Goal: Information Seeking & Learning: Learn about a topic

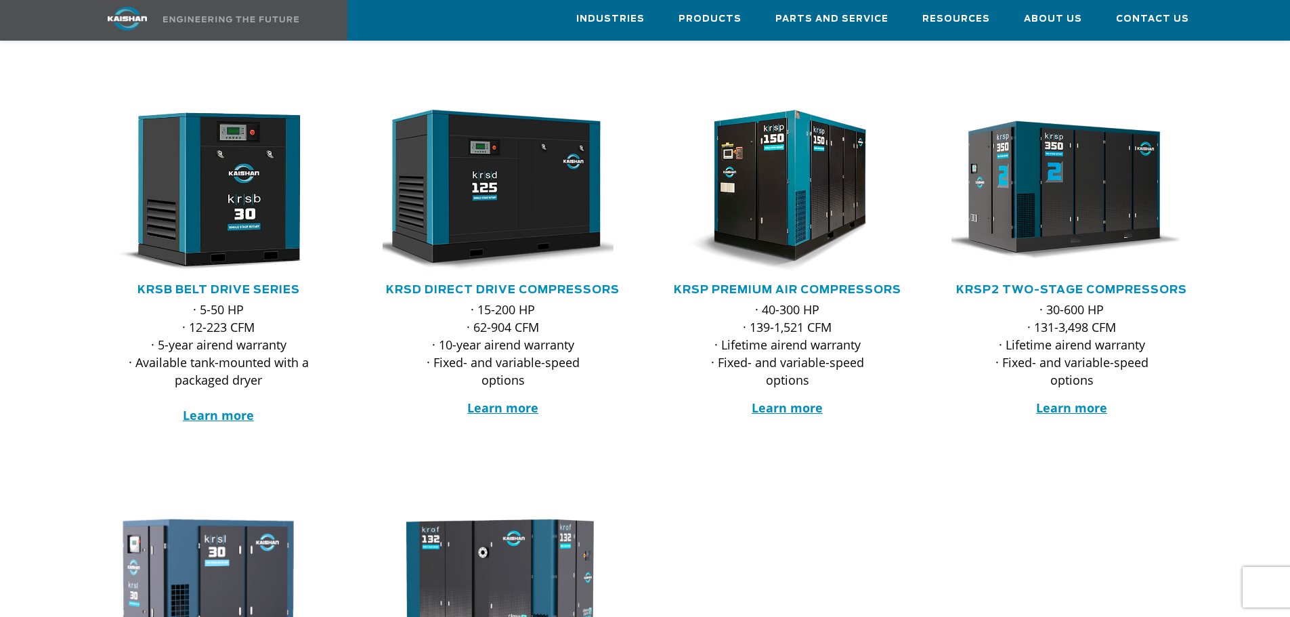
scroll to position [203, 0]
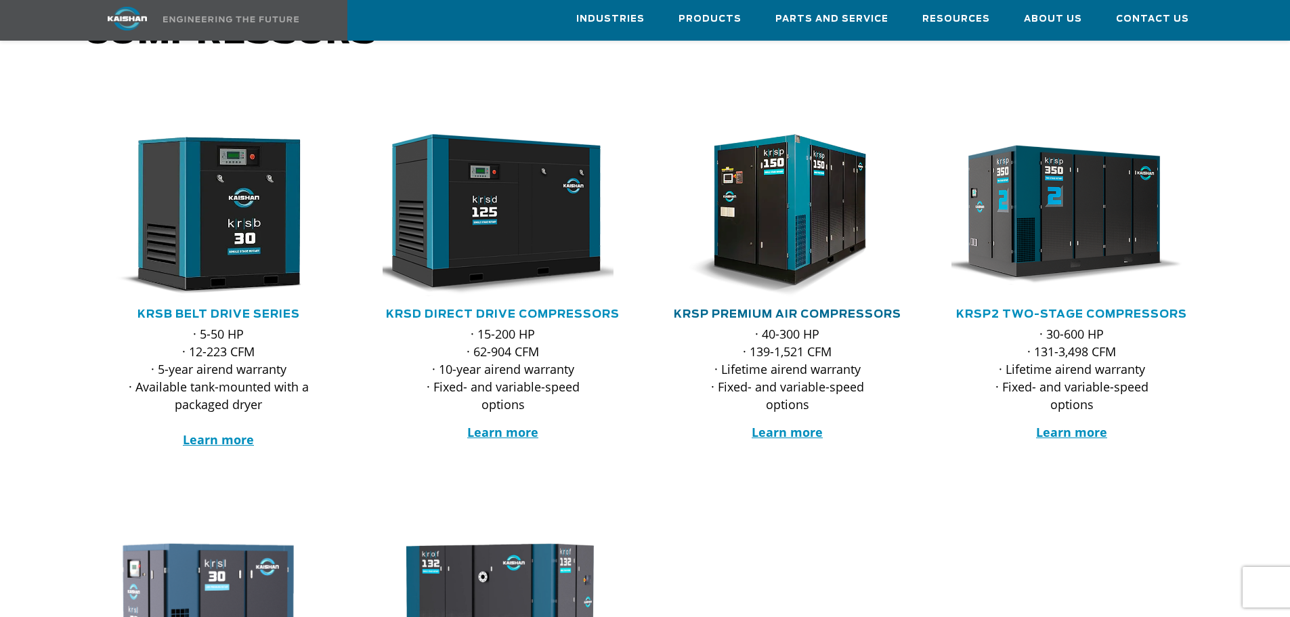
click at [772, 309] on link "KRSP Premium Air Compressors" at bounding box center [787, 314] width 227 height 11
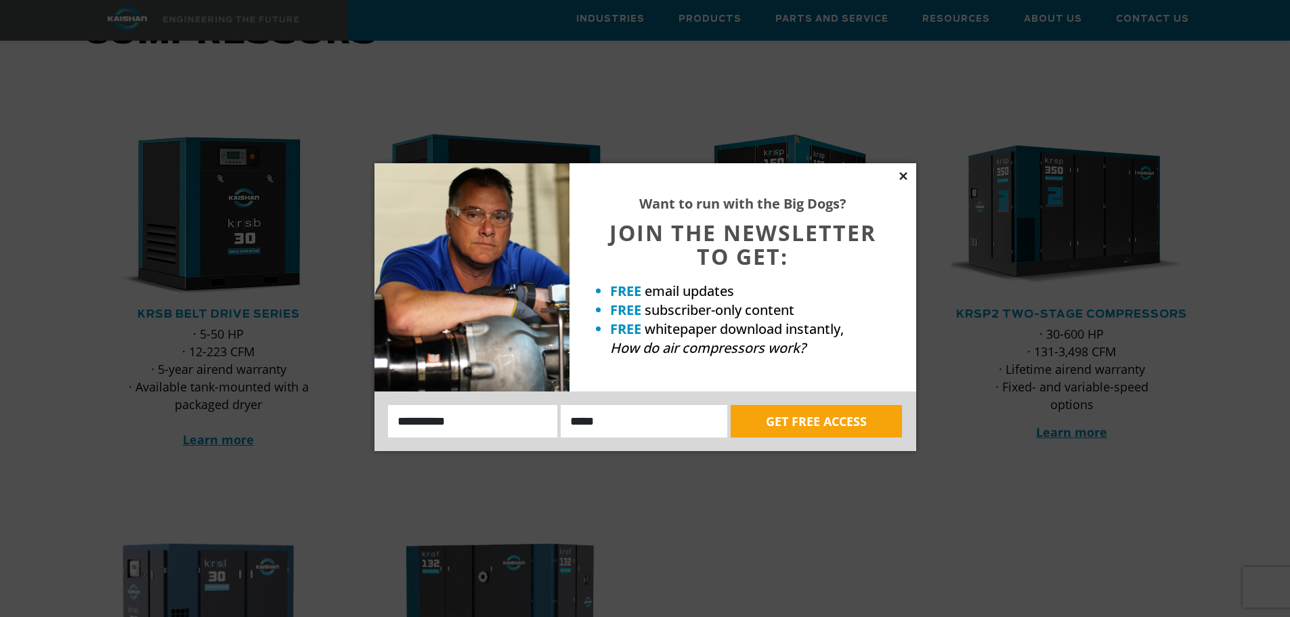
click at [901, 170] on icon at bounding box center [903, 176] width 12 height 12
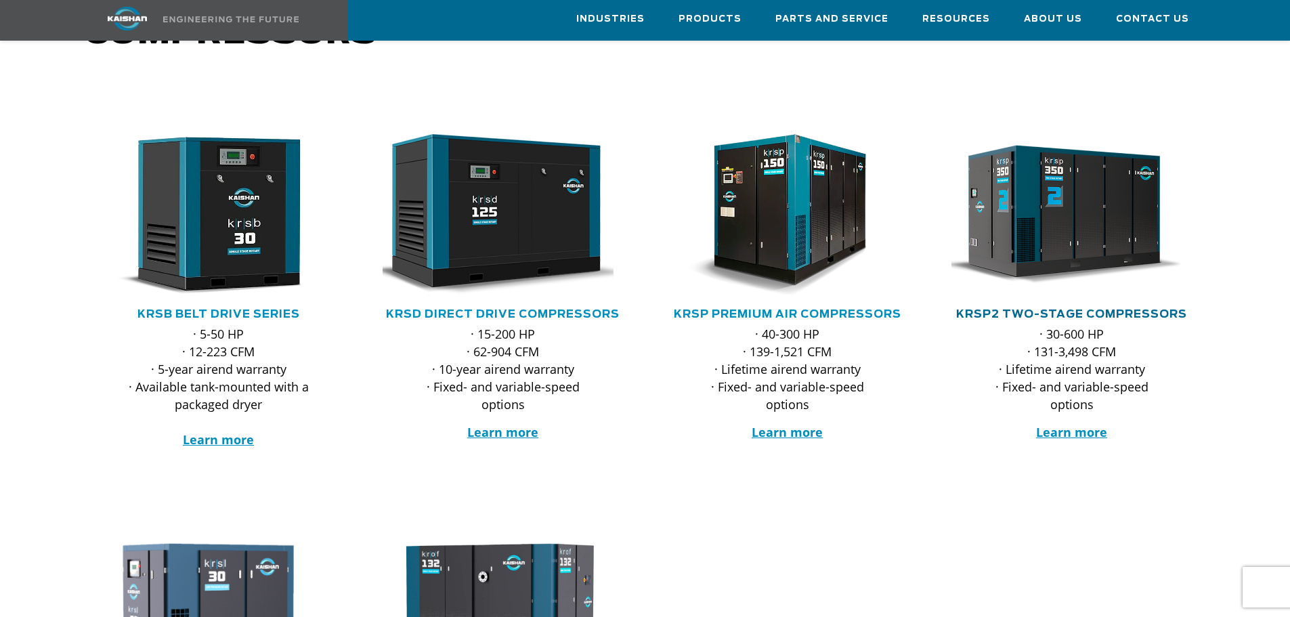
click at [1074, 309] on link "KRSP2 Two-Stage Compressors" at bounding box center [1071, 314] width 231 height 11
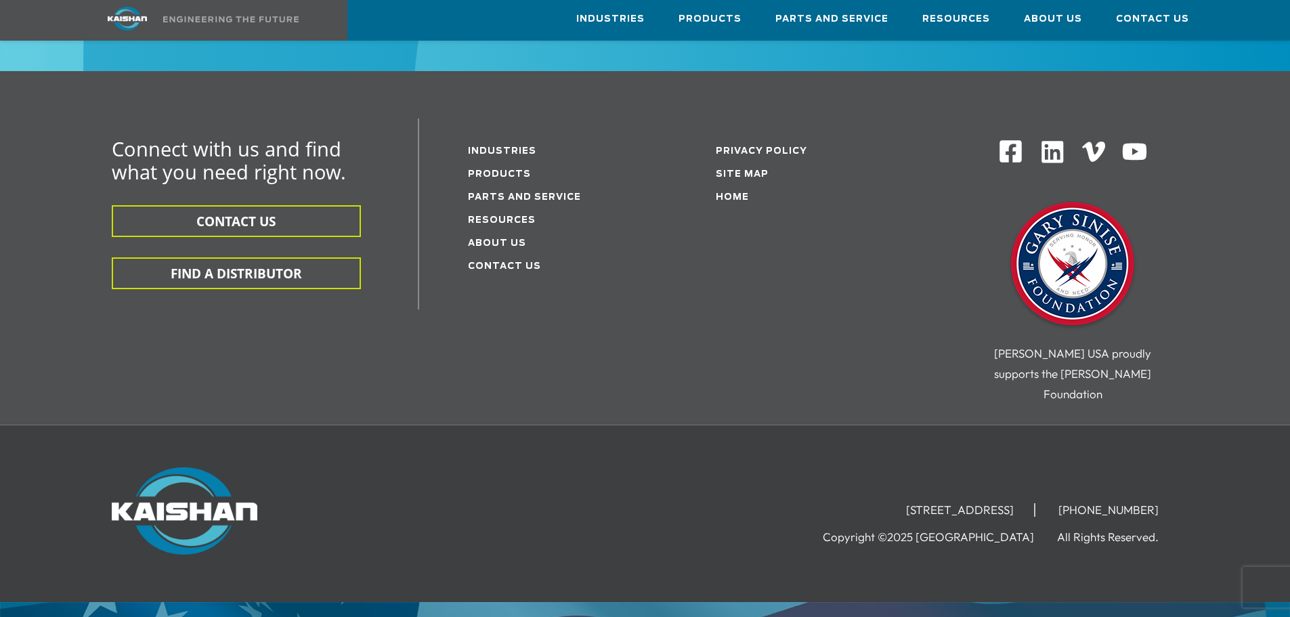
scroll to position [2542, 0]
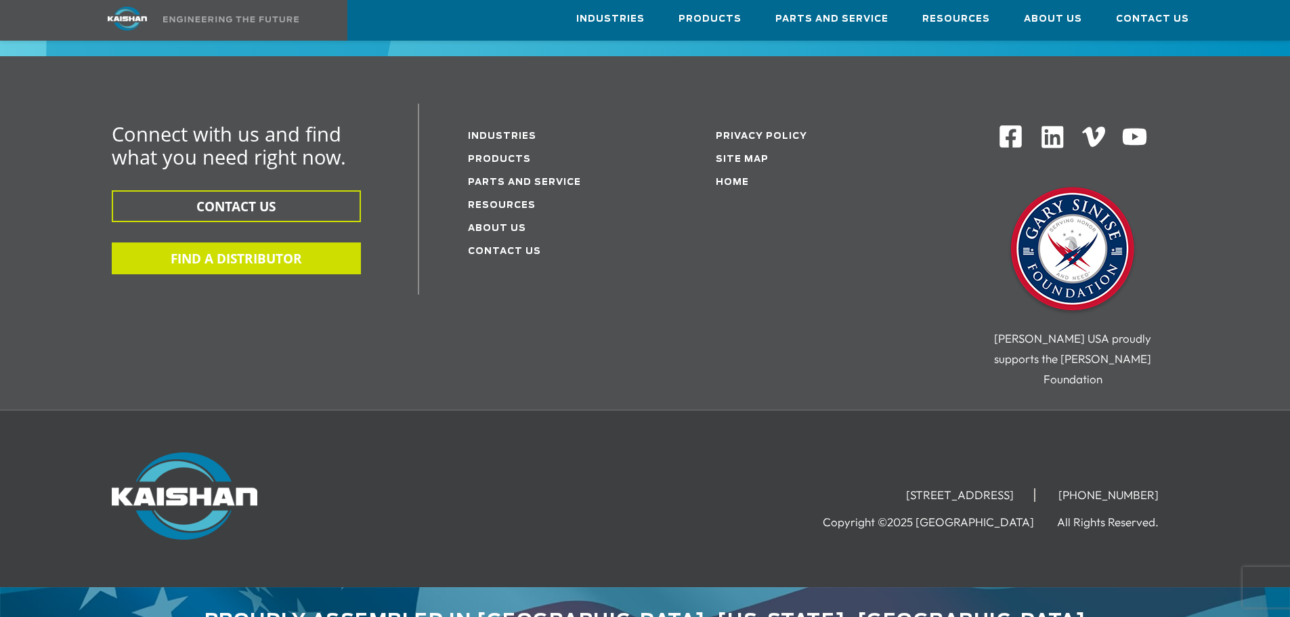
click at [279, 243] on button "FIND A DISTRIBUTOR" at bounding box center [236, 258] width 249 height 32
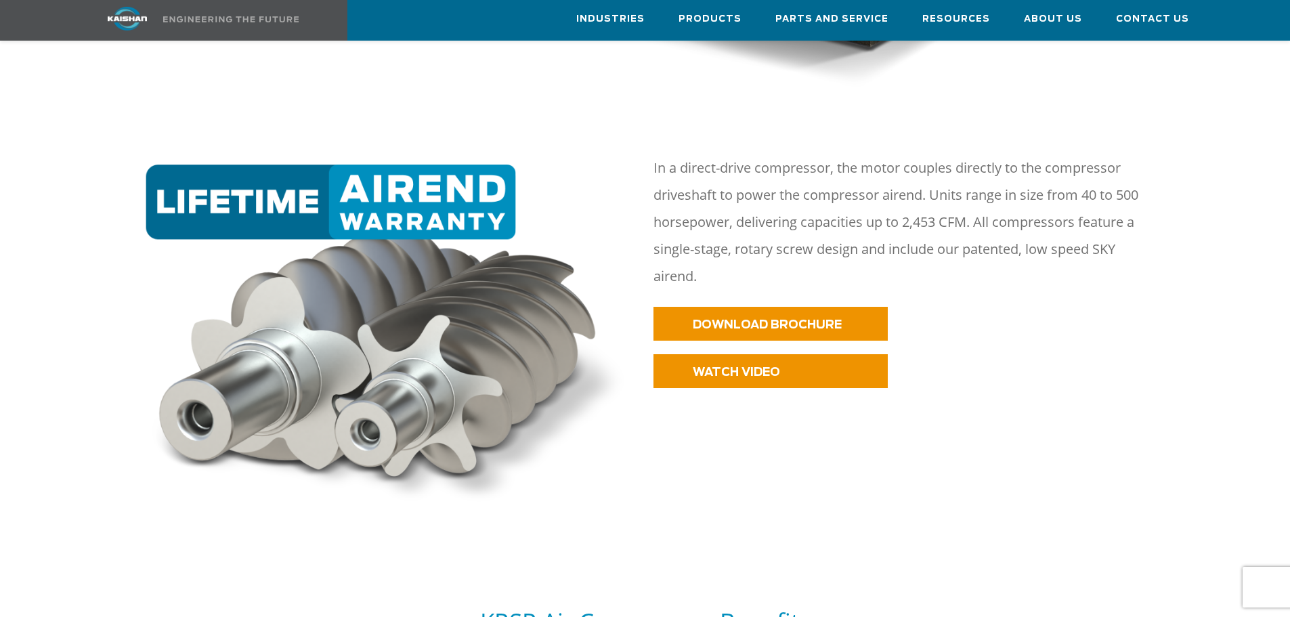
scroll to position [677, 0]
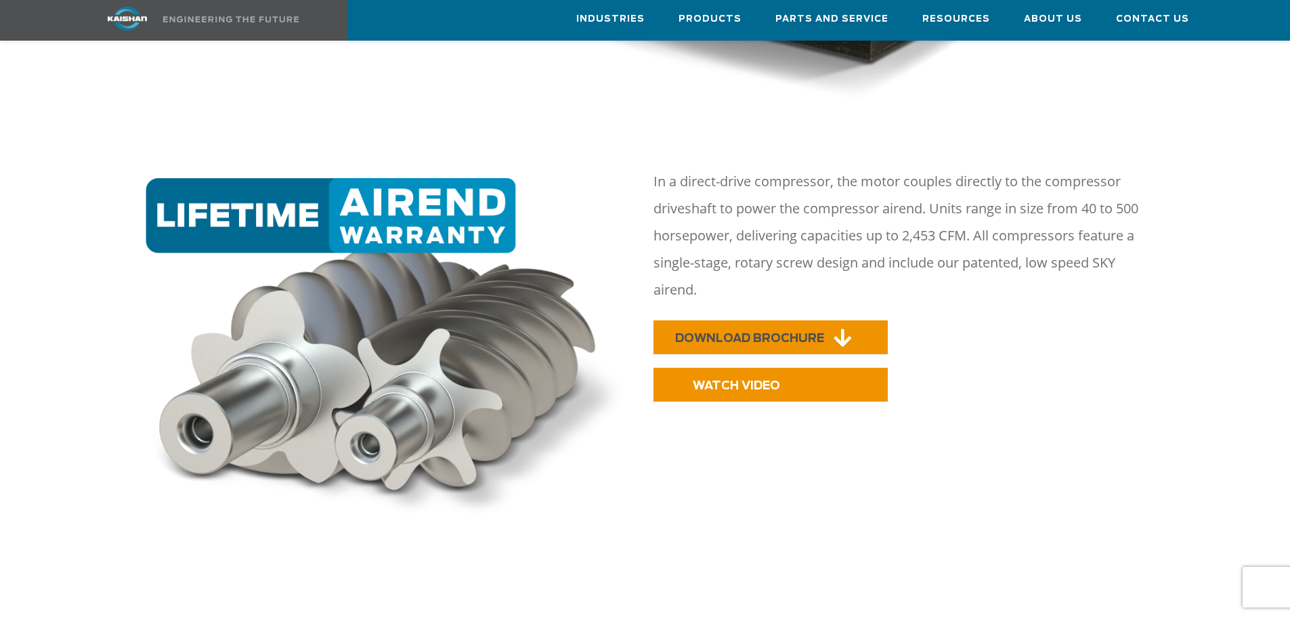
click at [758, 332] on span "DOWNLOAD BROCHURE" at bounding box center [749, 338] width 149 height 12
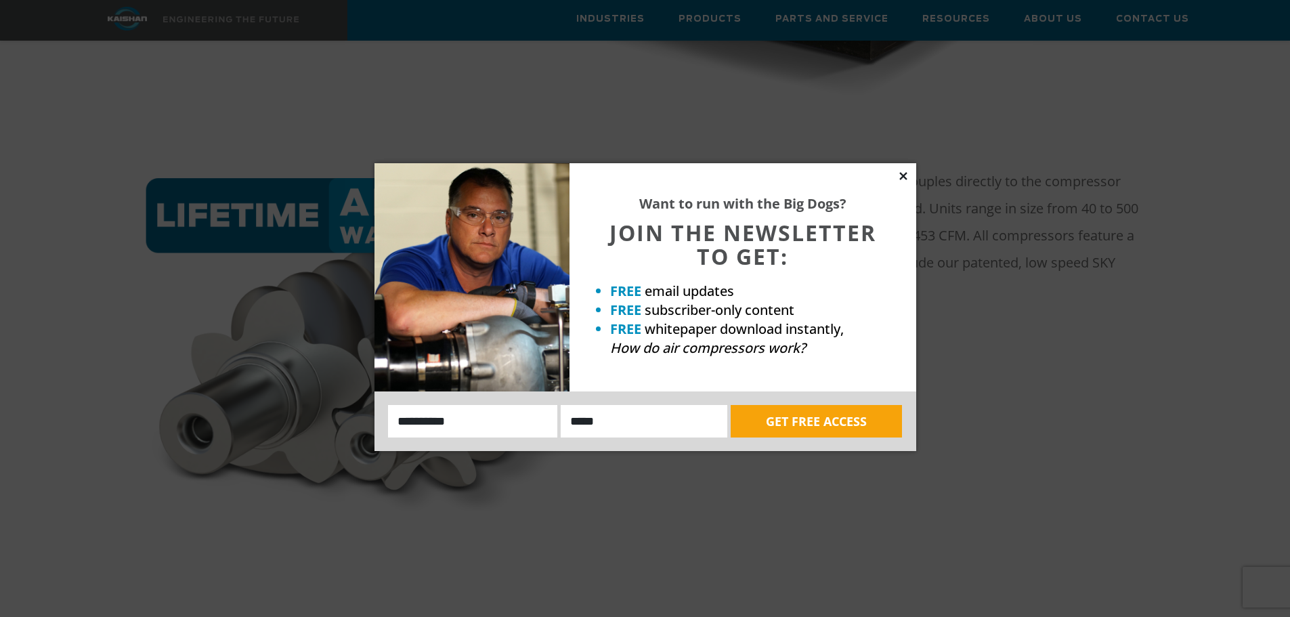
click at [904, 177] on icon at bounding box center [902, 175] width 7 height 7
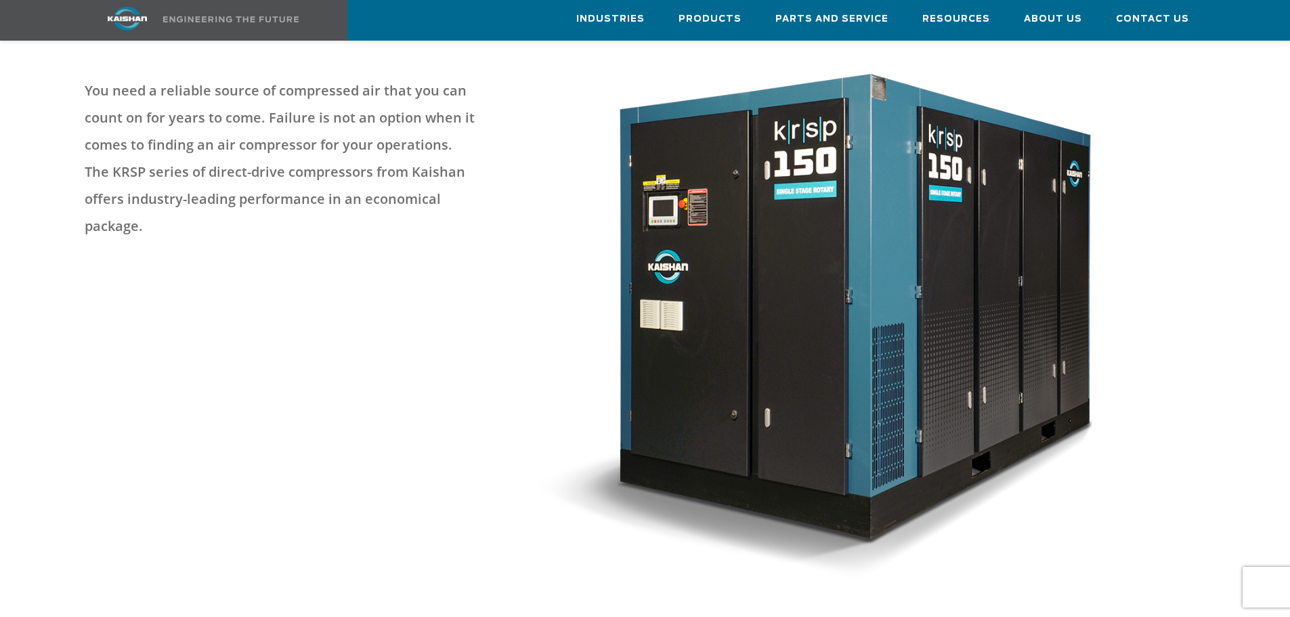
scroll to position [0, 0]
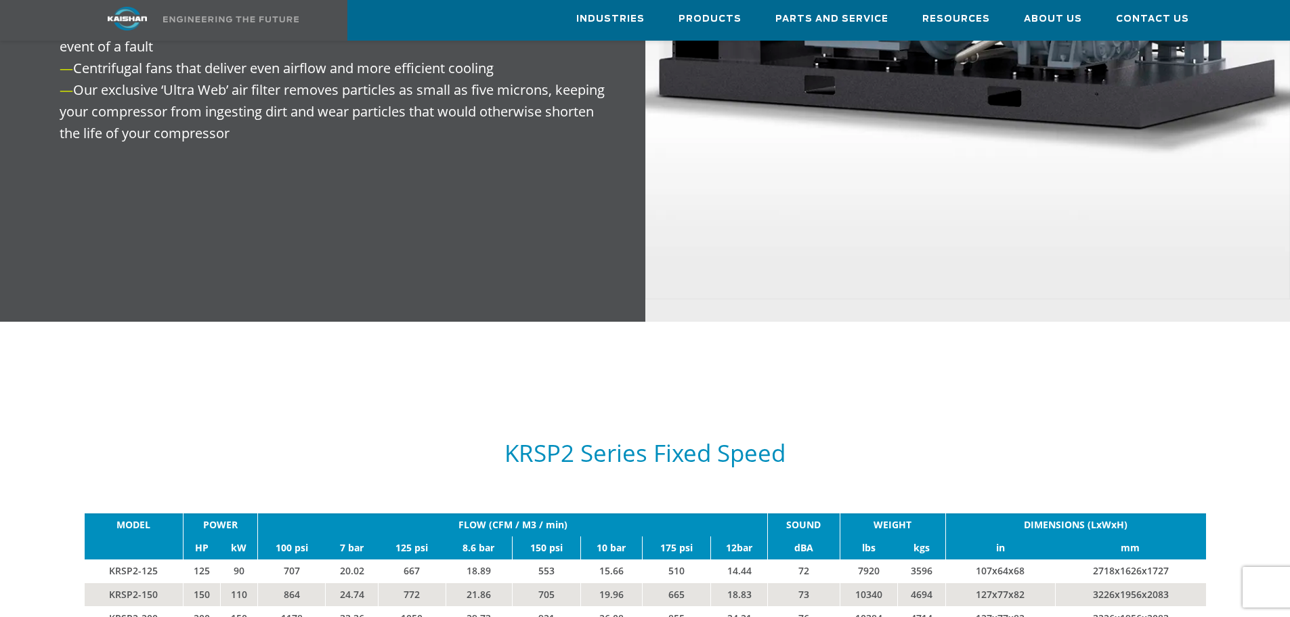
scroll to position [1625, 0]
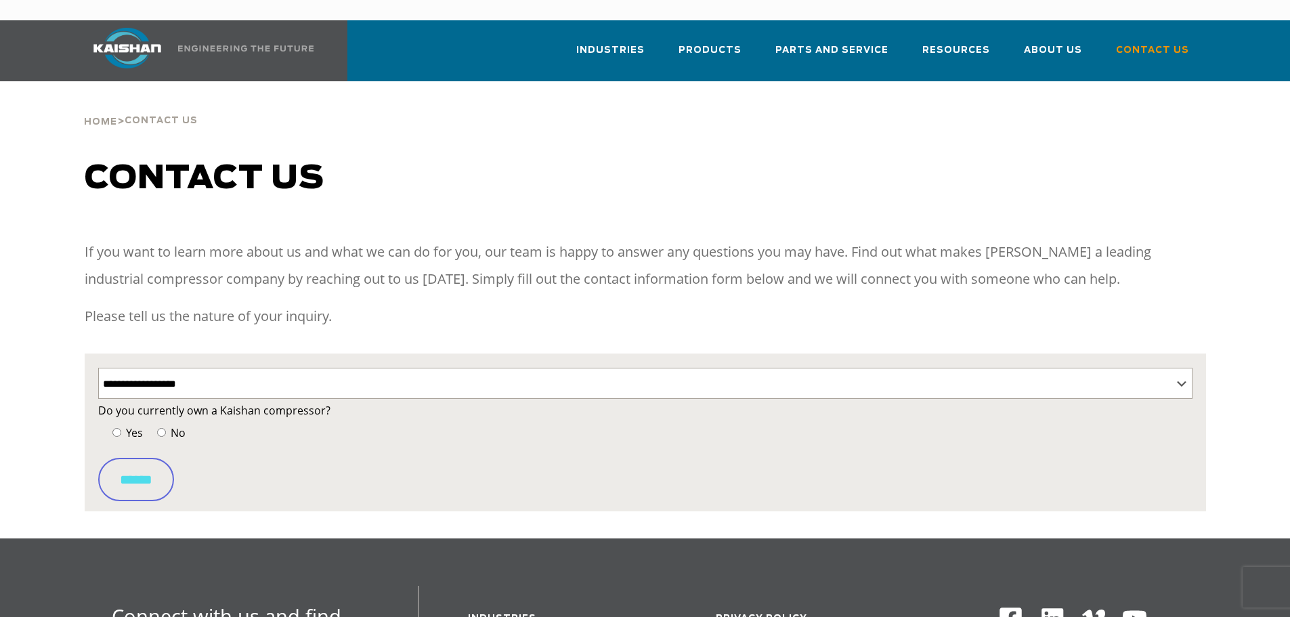
select select "**********"
click at [219, 368] on select "**********" at bounding box center [645, 383] width 1094 height 31
click at [98, 368] on select "**********" at bounding box center [645, 383] width 1094 height 31
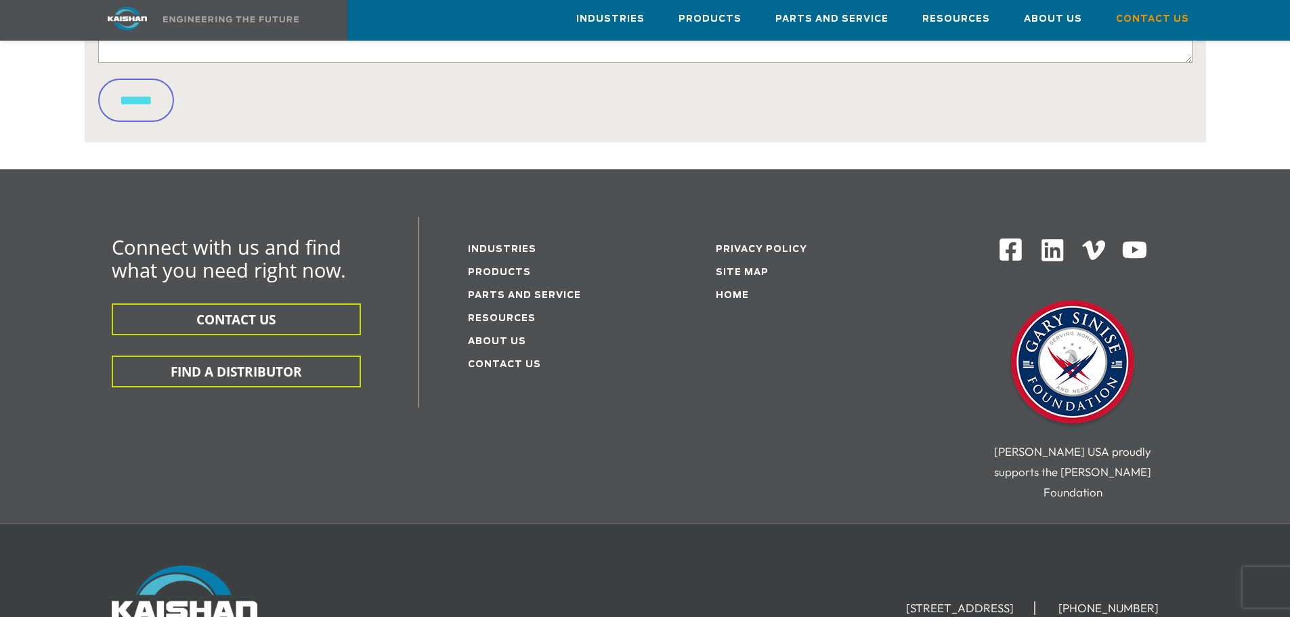
scroll to position [812, 0]
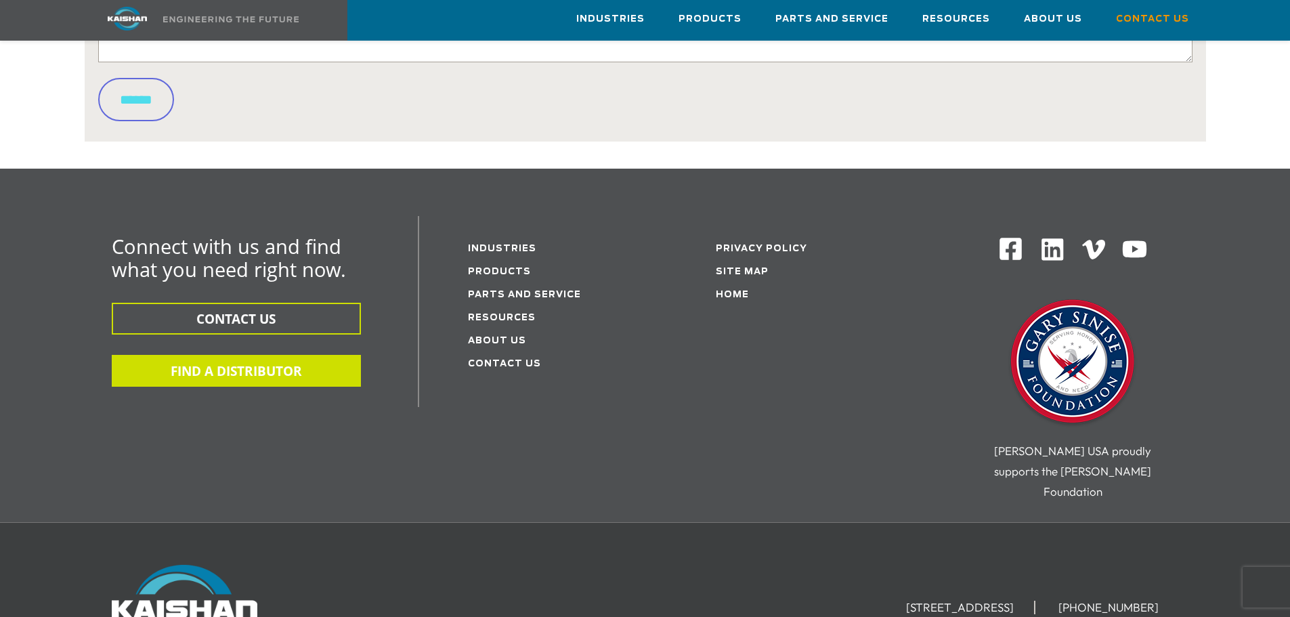
click at [301, 355] on button "FIND A DISTRIBUTOR" at bounding box center [236, 371] width 249 height 32
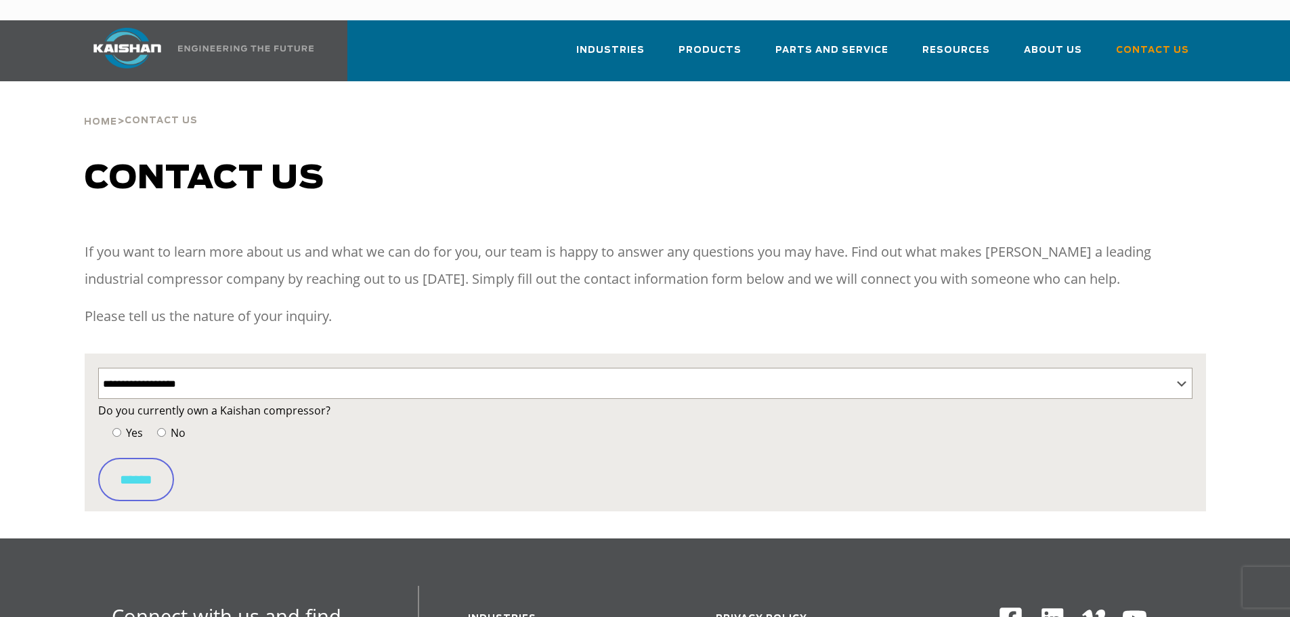
select select "**********"
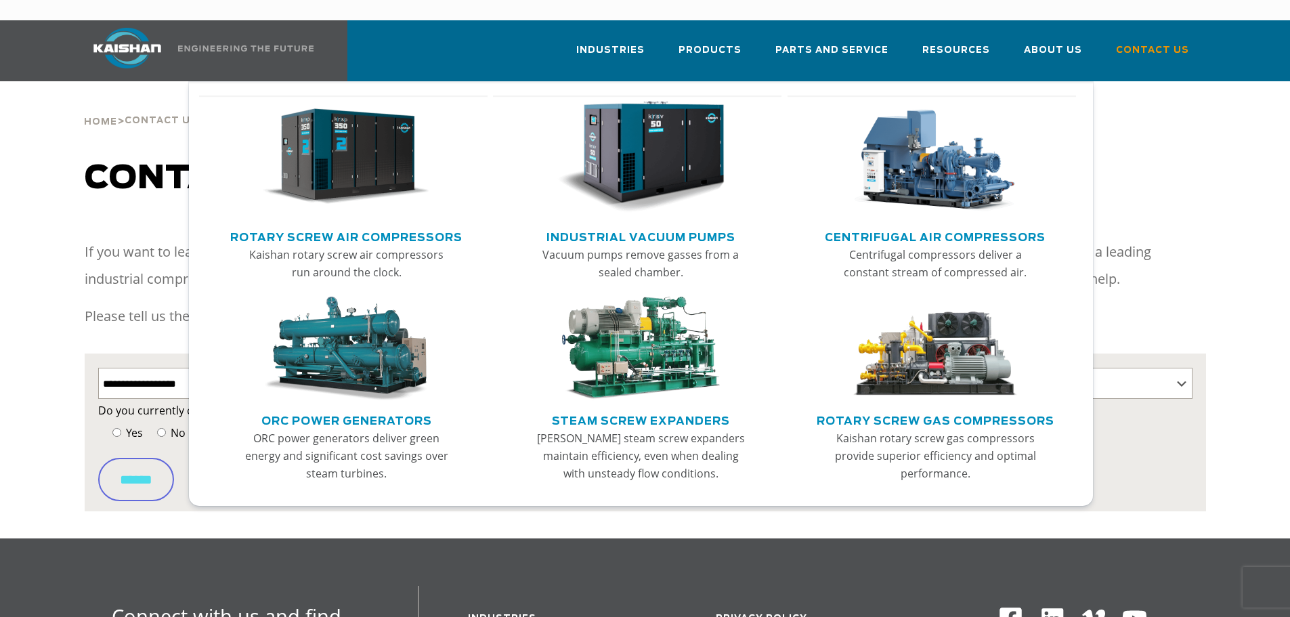
click at [897, 225] on link "Centrifugal Air Compressors" at bounding box center [935, 235] width 221 height 20
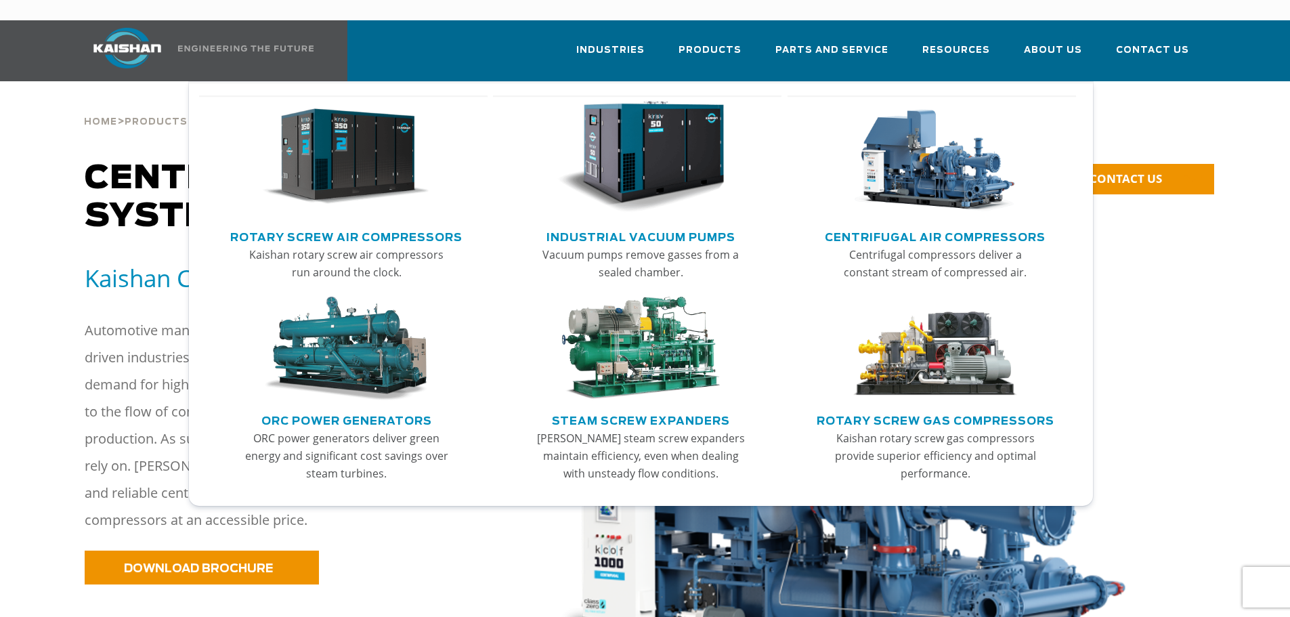
click at [347, 225] on link "Rotary Screw Air Compressors" at bounding box center [346, 235] width 232 height 20
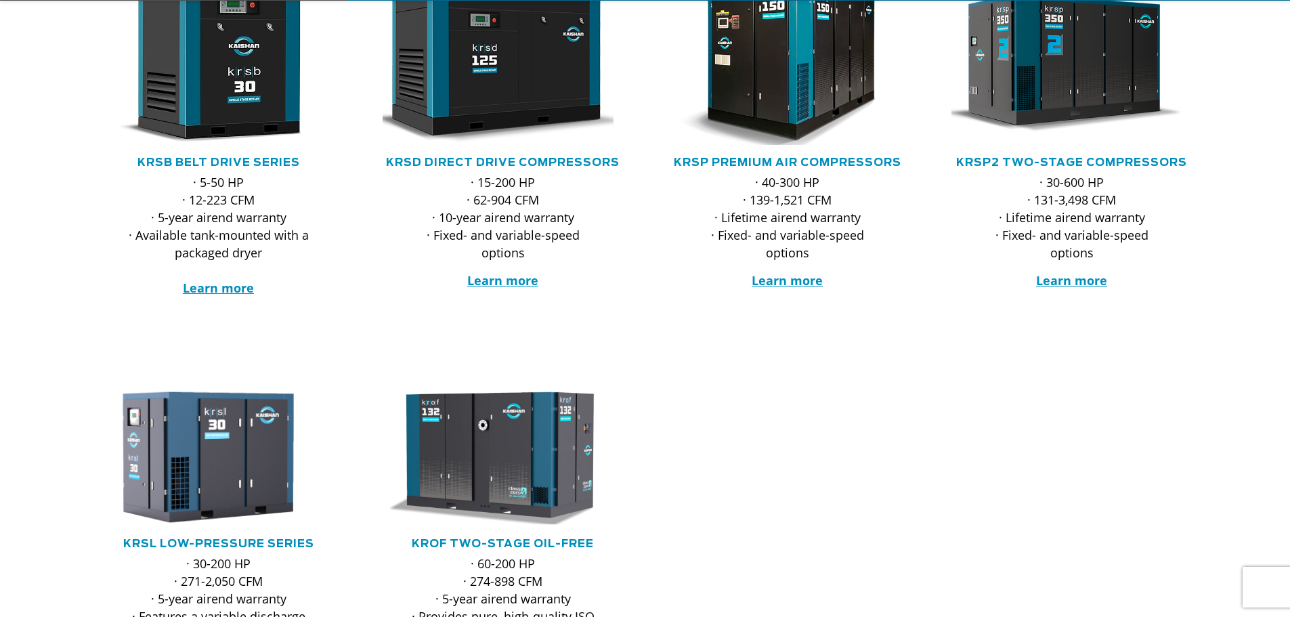
scroll to position [406, 0]
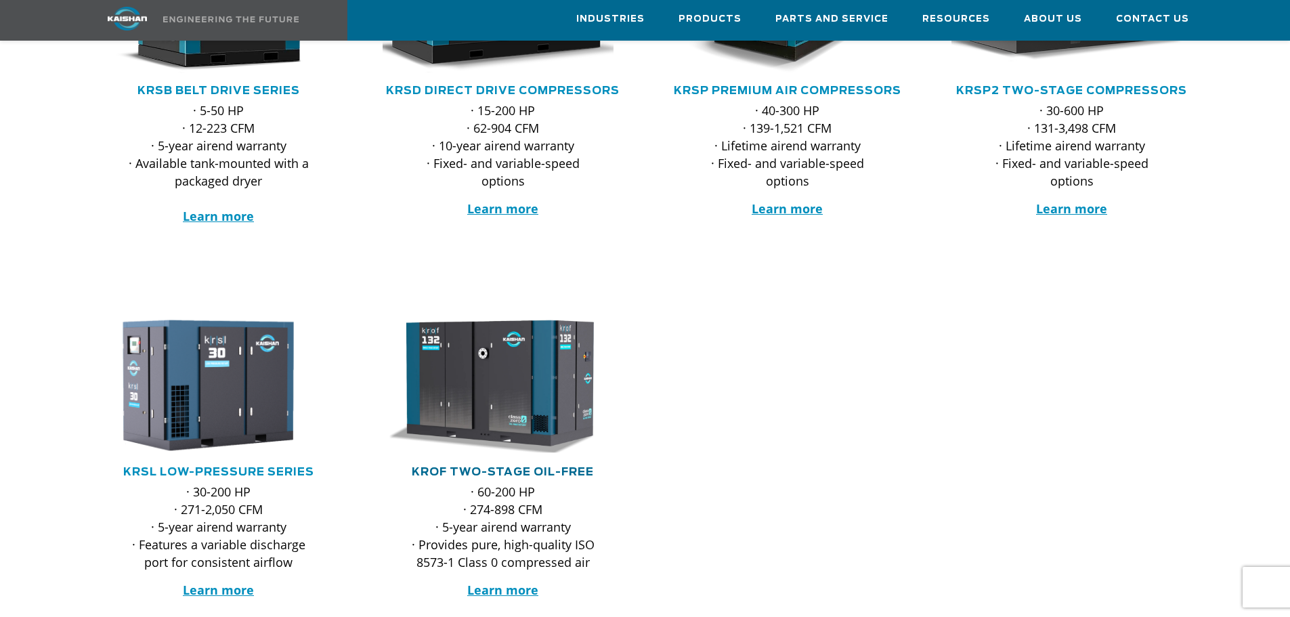
click at [566, 466] on link "KROF TWO-STAGE OIL-FREE" at bounding box center [503, 471] width 182 height 11
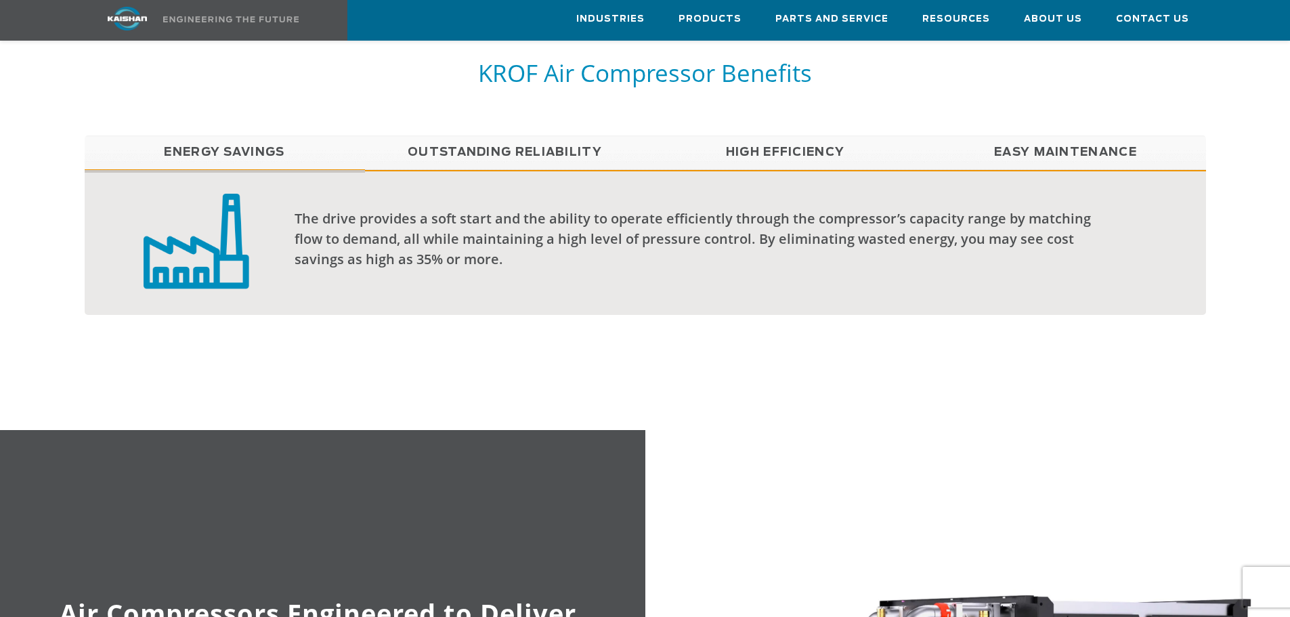
scroll to position [1286, 0]
